Goal: Find specific page/section: Find specific page/section

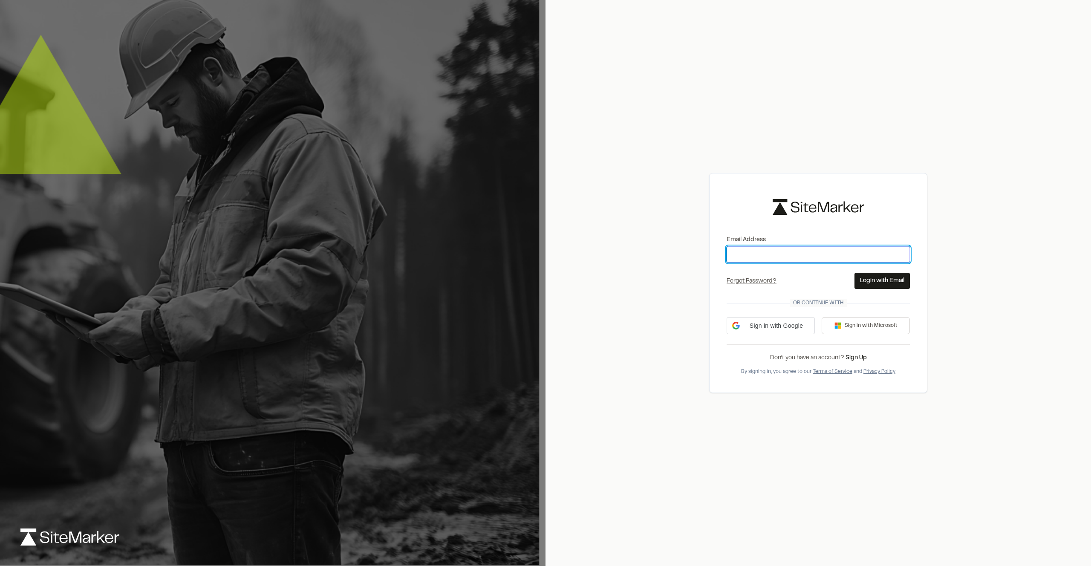
click at [740, 253] on input "Email Address" at bounding box center [817, 254] width 183 height 16
click at [769, 257] on input "Email Address" at bounding box center [817, 254] width 183 height 16
type input "**********"
click at [869, 284] on button "Login with Email" at bounding box center [881, 281] width 55 height 16
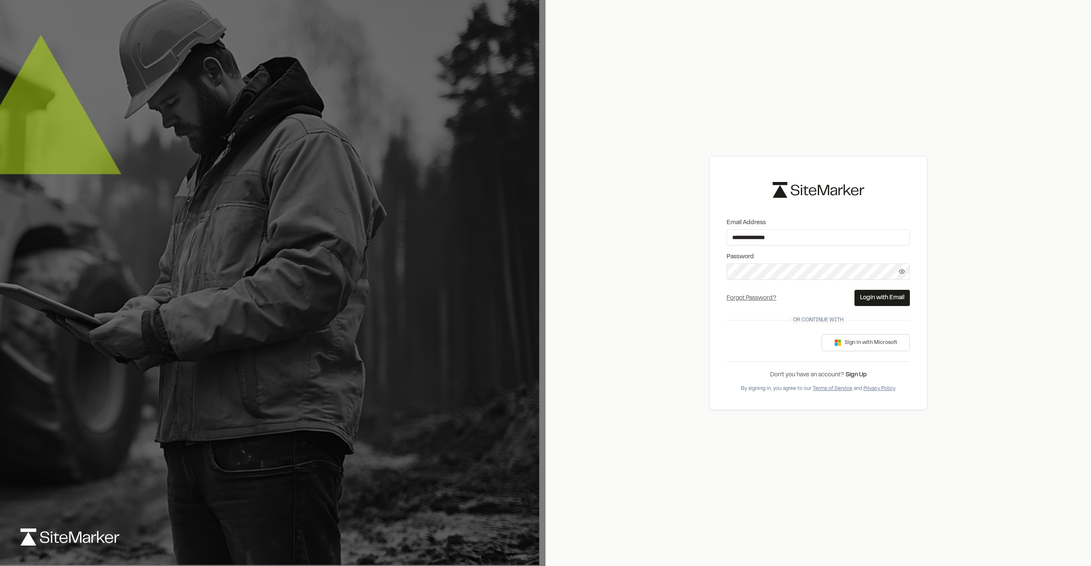
click at [867, 294] on button "Login with Email" at bounding box center [881, 298] width 55 height 16
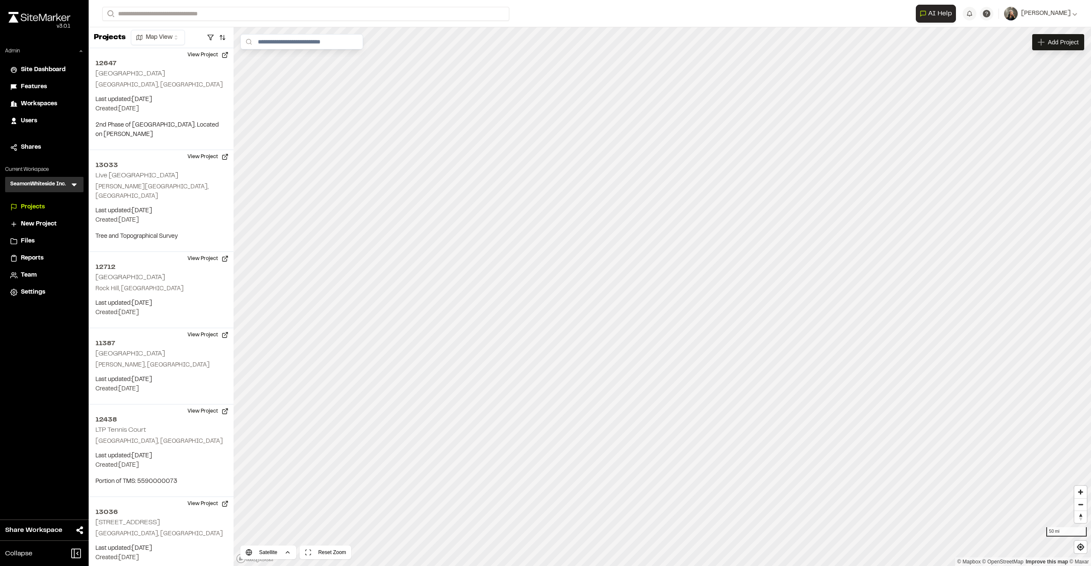
click at [38, 120] on div "Users" at bounding box center [50, 120] width 58 height 9
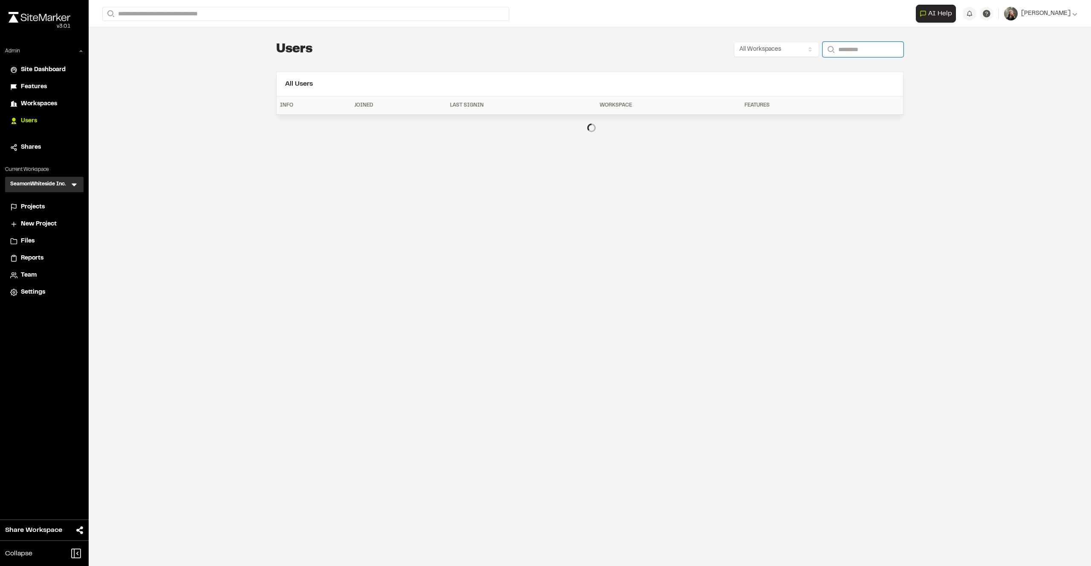
click at [835, 48] on input "Search" at bounding box center [862, 49] width 81 height 15
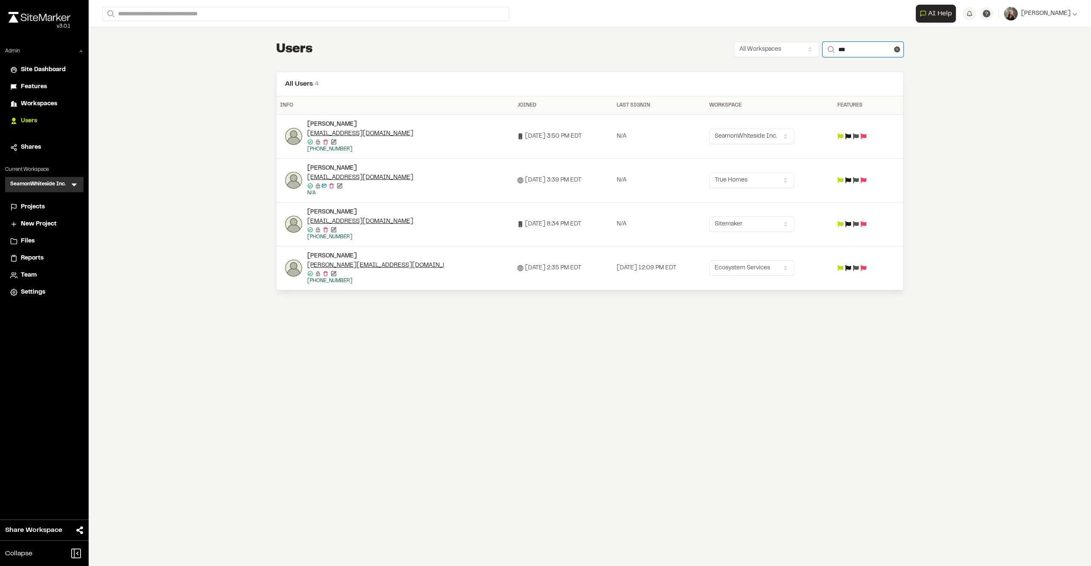
type input "***"
click at [294, 262] on img at bounding box center [293, 267] width 17 height 17
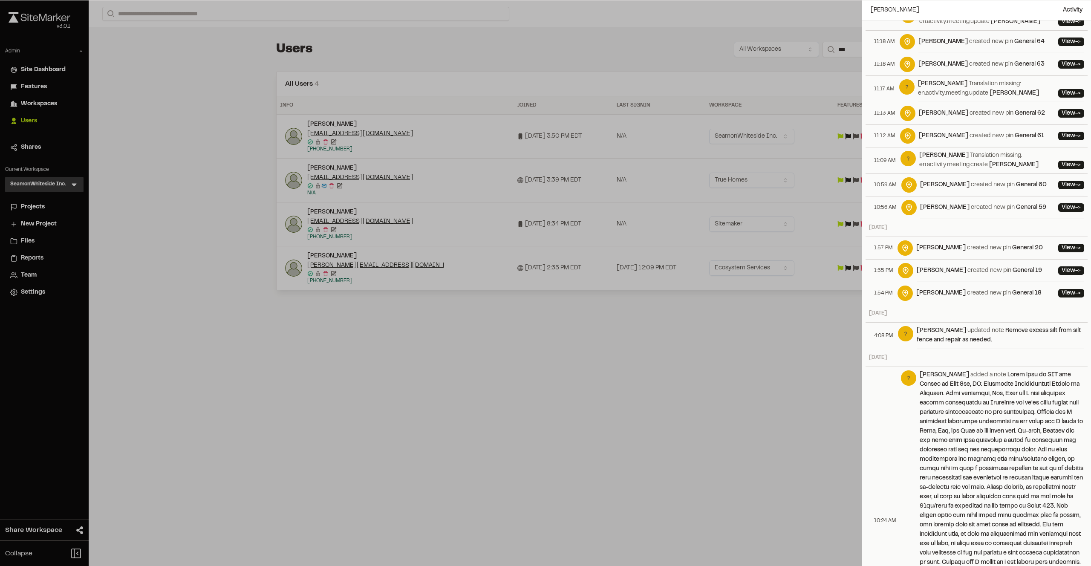
scroll to position [2255, 0]
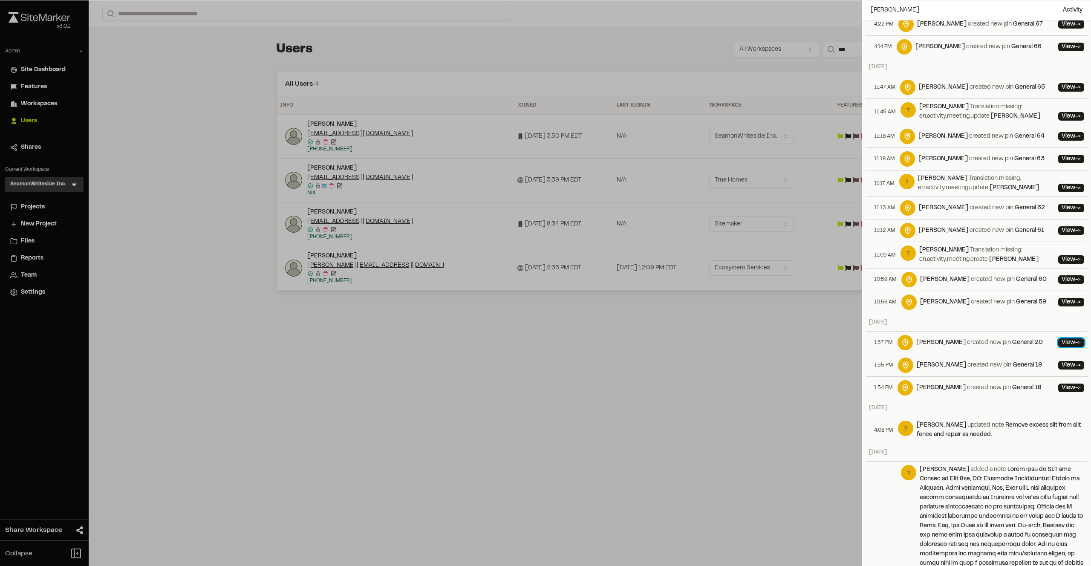
click at [1060, 338] on link "View ->" at bounding box center [1071, 342] width 26 height 9
click at [481, 19] on div at bounding box center [545, 283] width 1091 height 566
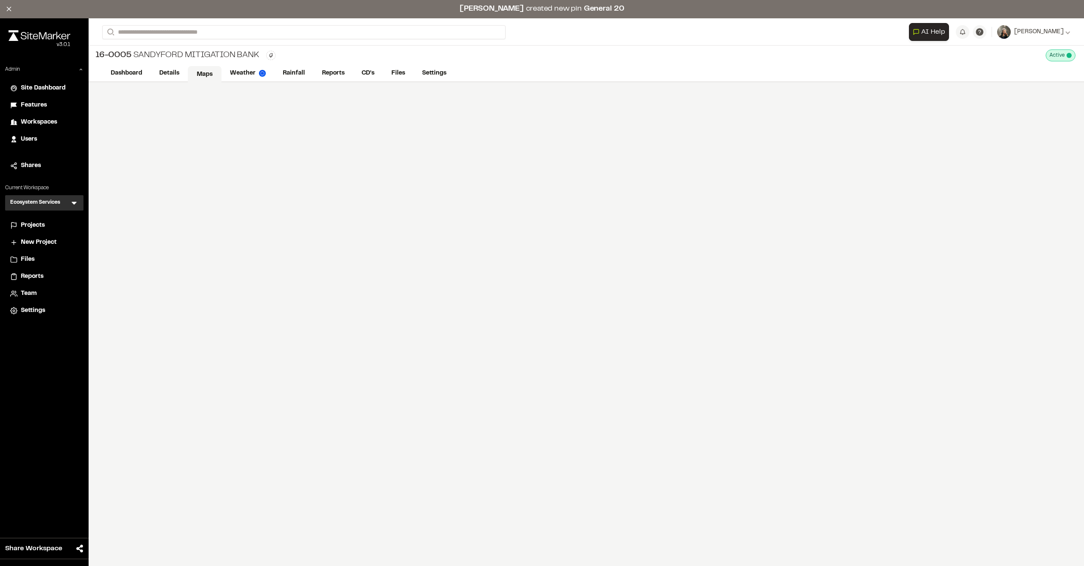
click at [208, 75] on link "Maps" at bounding box center [205, 74] width 34 height 16
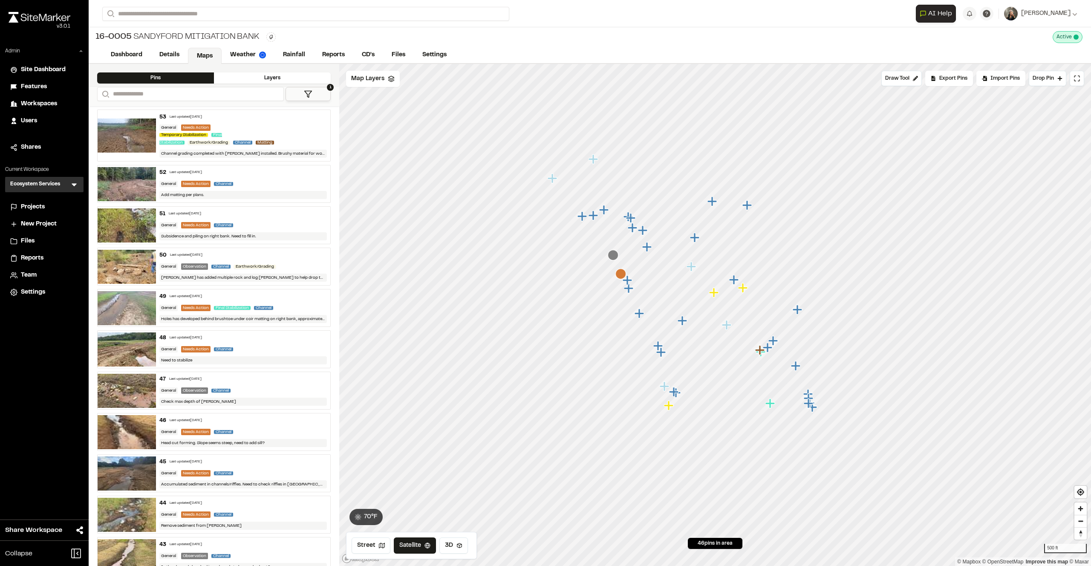
click at [302, 95] on button "1" at bounding box center [307, 94] width 45 height 14
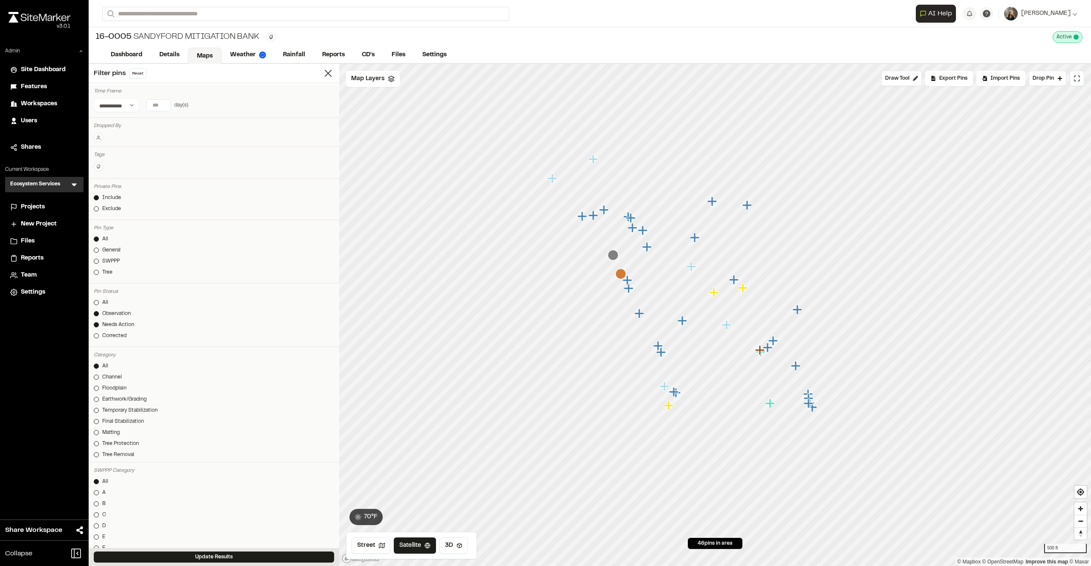
click at [99, 137] on icon at bounding box center [98, 137] width 5 height 5
click at [119, 235] on span "[PERSON_NAME]" at bounding box center [164, 239] width 103 height 9
click at [258, 253] on link "General" at bounding box center [214, 255] width 240 height 8
drag, startPoint x: 247, startPoint y: 553, endPoint x: 268, endPoint y: 533, distance: 29.5
click at [247, 553] on button "Update Results" at bounding box center [214, 556] width 240 height 11
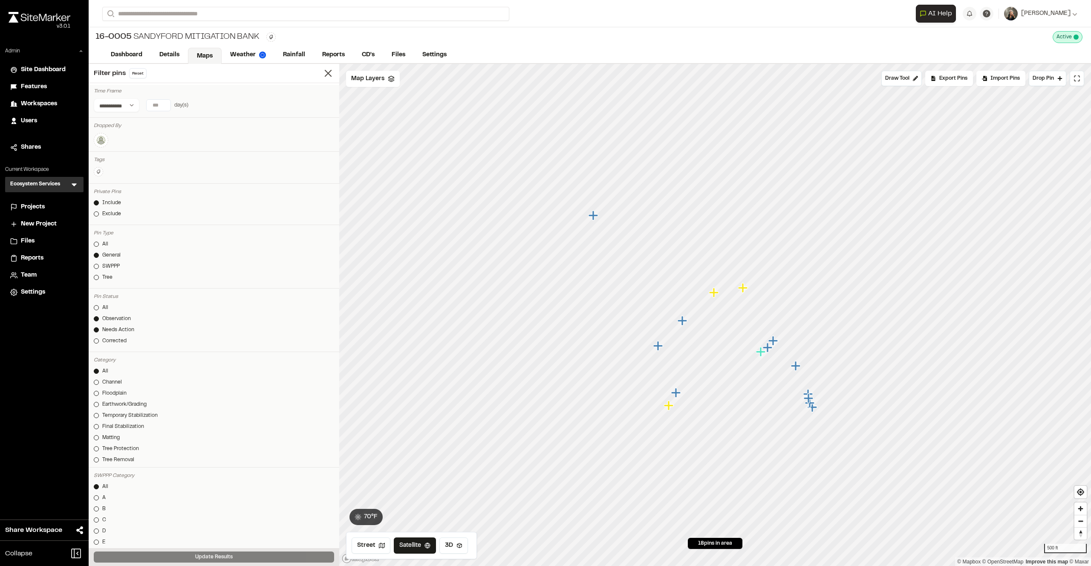
click at [714, 292] on icon "Map marker" at bounding box center [713, 292] width 9 height 9
